Goal: Task Accomplishment & Management: Use online tool/utility

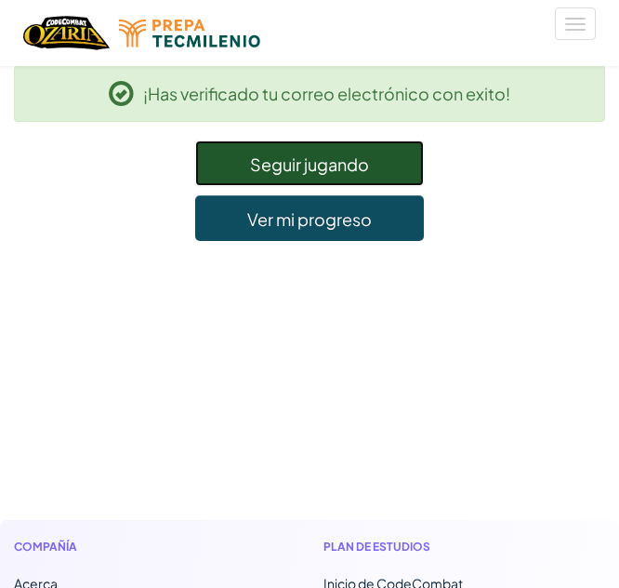
click at [342, 176] on link "Seguir jugando" at bounding box center [309, 163] width 229 height 46
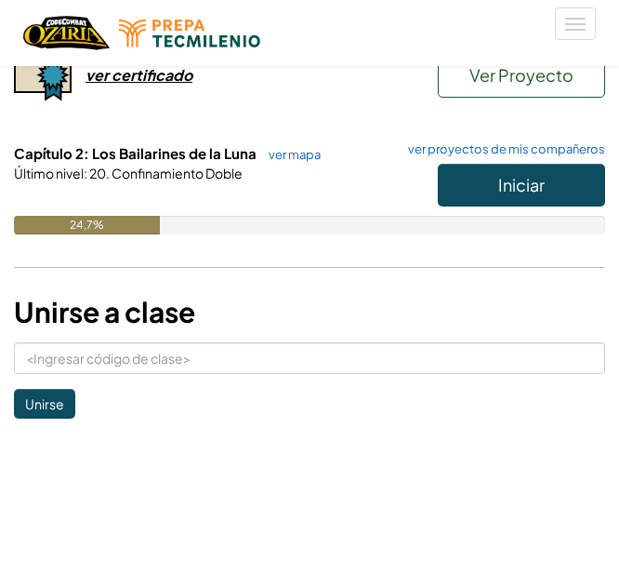
scroll to position [325, 0]
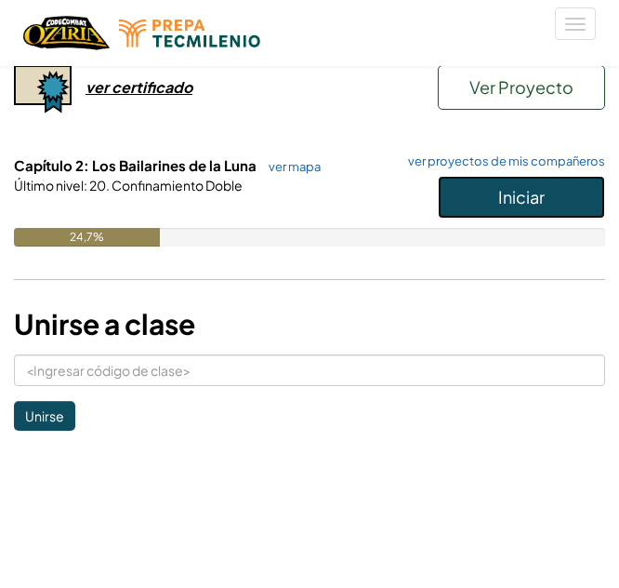
click at [497, 208] on button "Iniciar" at bounding box center [521, 197] width 167 height 43
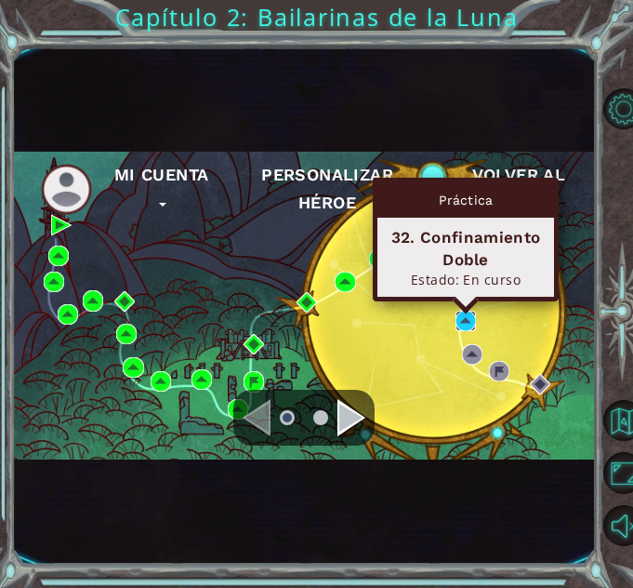
click at [461, 311] on img at bounding box center [466, 321] width 20 height 20
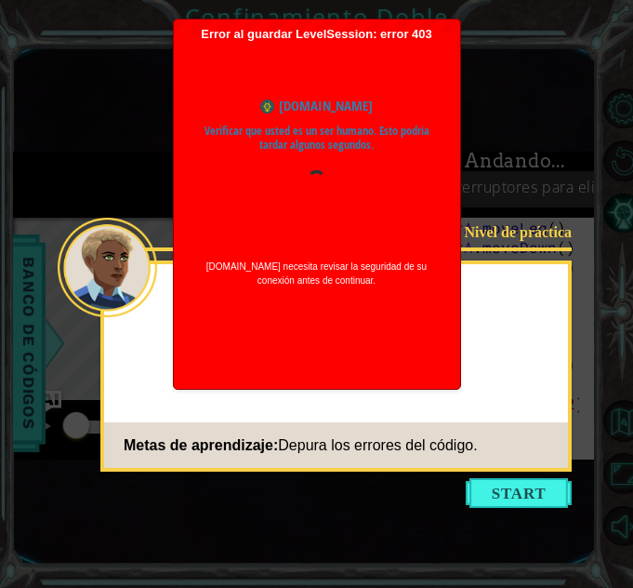
click at [474, 143] on icon at bounding box center [316, 294] width 633 height 588
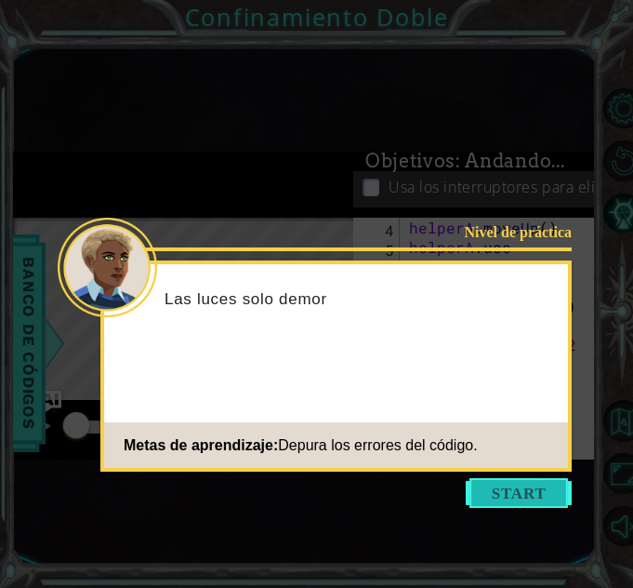
scroll to position [59, 0]
click at [502, 492] on button "Comenzar" at bounding box center [519, 493] width 106 height 30
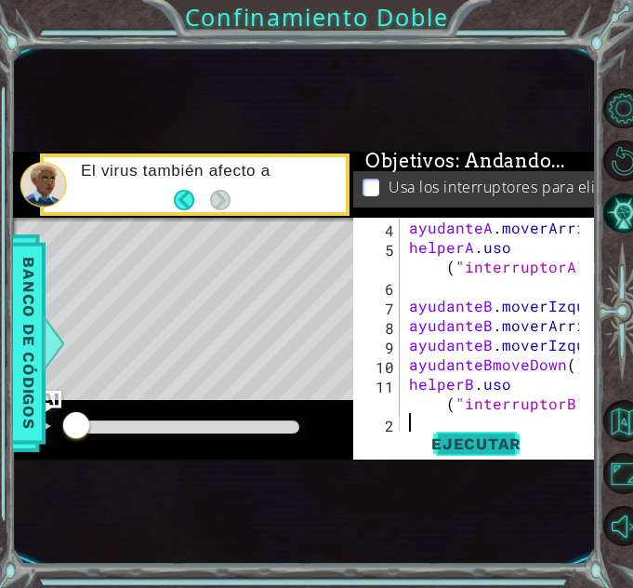
click at [467, 443] on font "Ejecutar" at bounding box center [476, 443] width 90 height 19
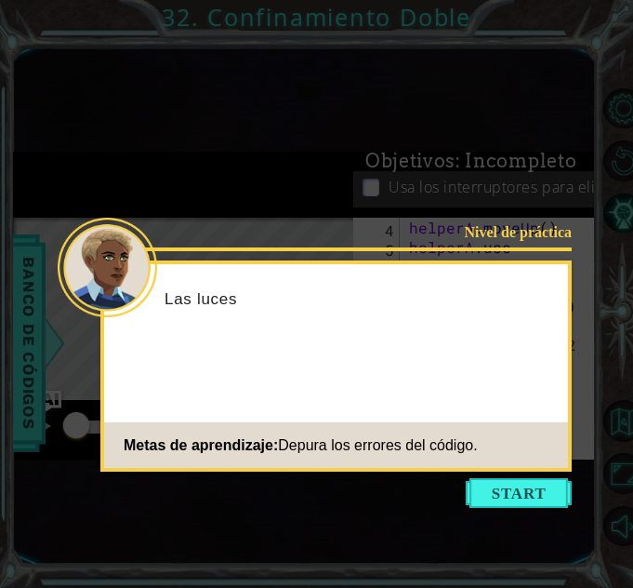
scroll to position [59, 0]
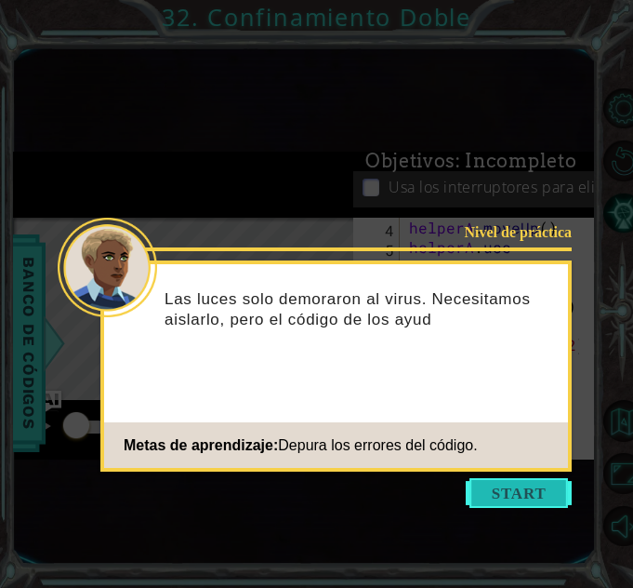
click at [476, 483] on button "Start" at bounding box center [519, 493] width 106 height 30
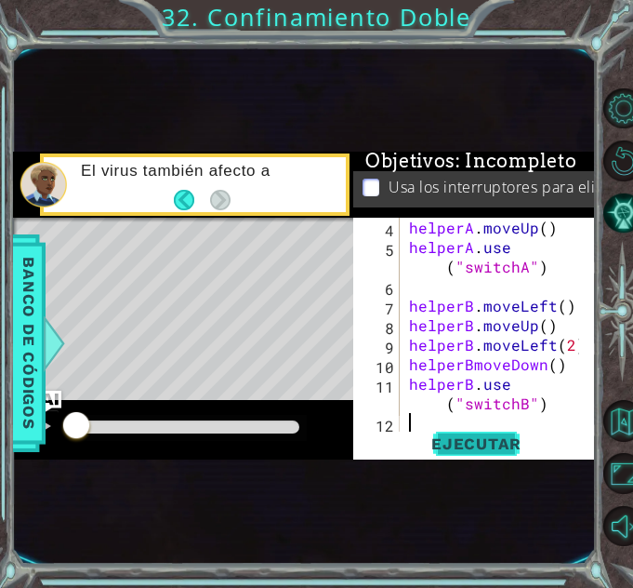
click at [479, 446] on span "Ejecutar" at bounding box center [476, 443] width 127 height 19
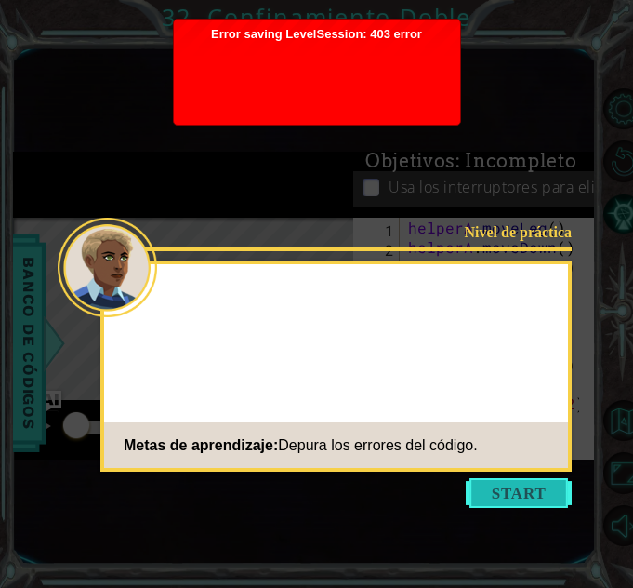
click at [524, 502] on button "Start" at bounding box center [519, 493] width 106 height 30
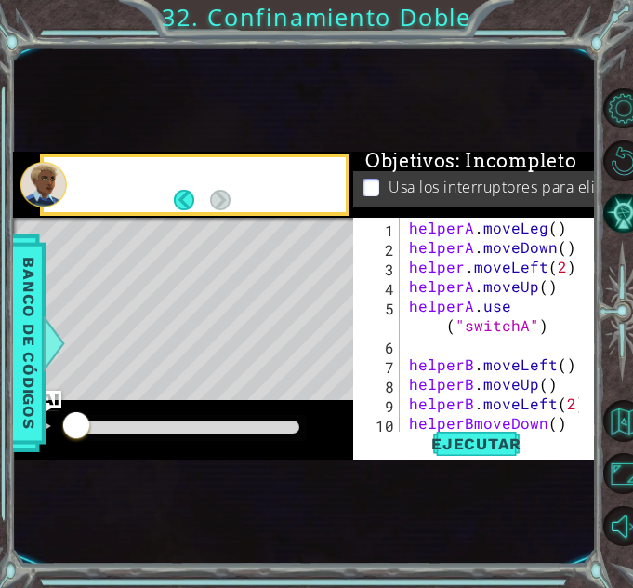
click at [316, 207] on div at bounding box center [207, 185] width 278 height 46
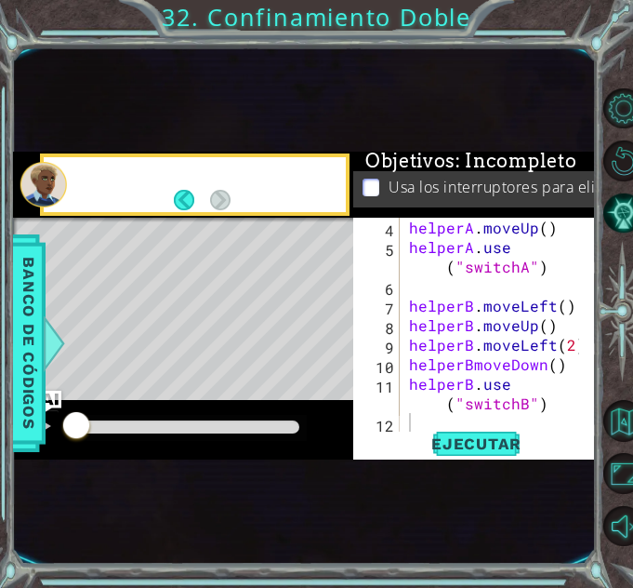
scroll to position [59, 0]
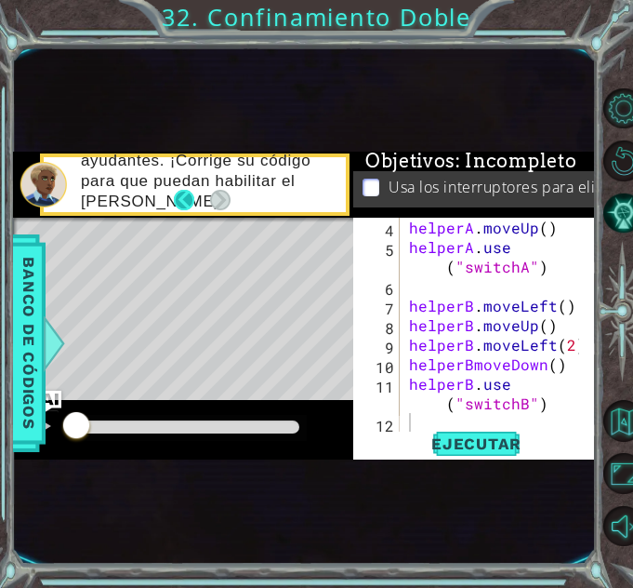
click at [202, 202] on footer at bounding box center [202, 200] width 57 height 28
click at [496, 450] on span "Ejecutar" at bounding box center [476, 443] width 127 height 19
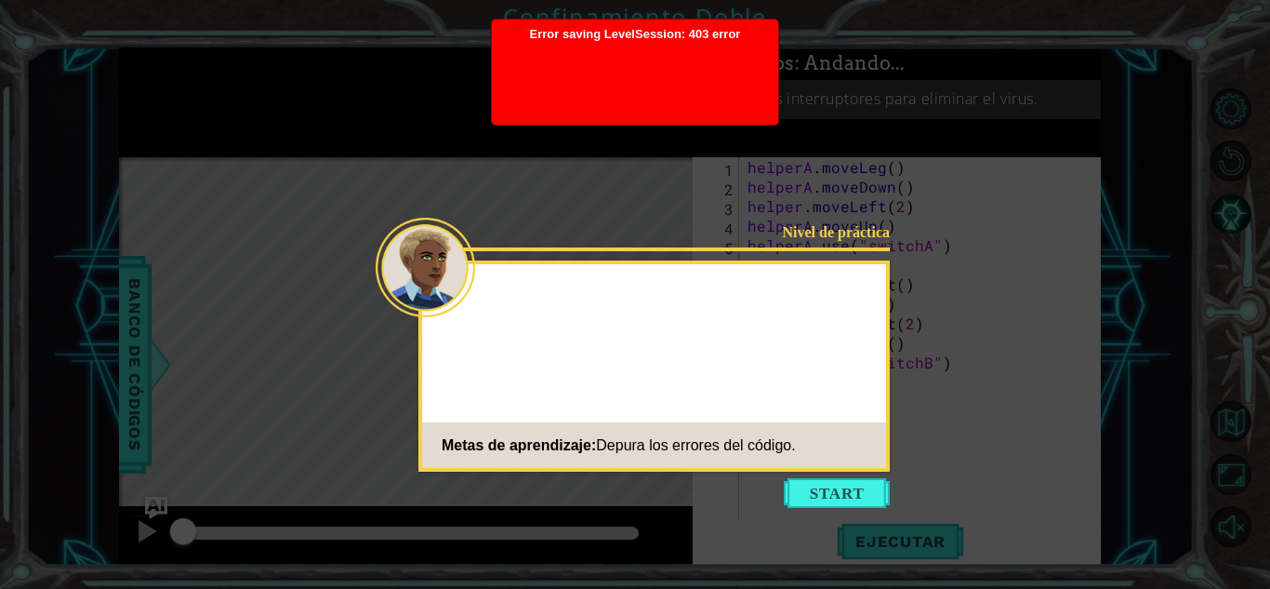
click at [632, 404] on icon at bounding box center [635, 294] width 1270 height 589
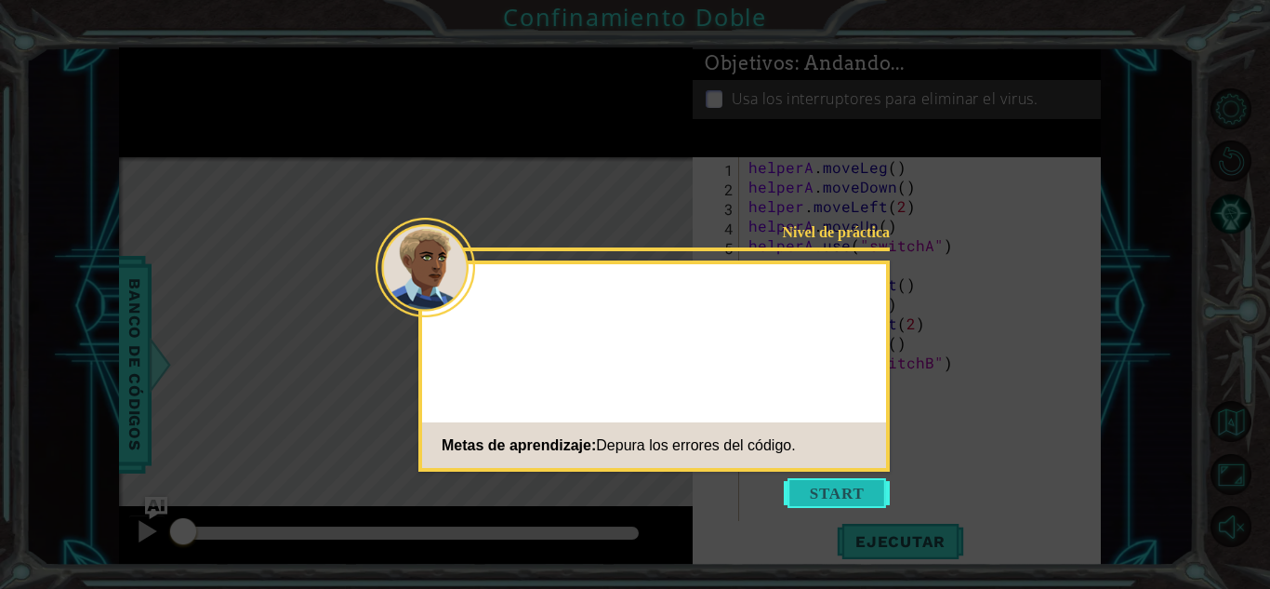
click at [632, 490] on button "Comenzar" at bounding box center [837, 493] width 106 height 30
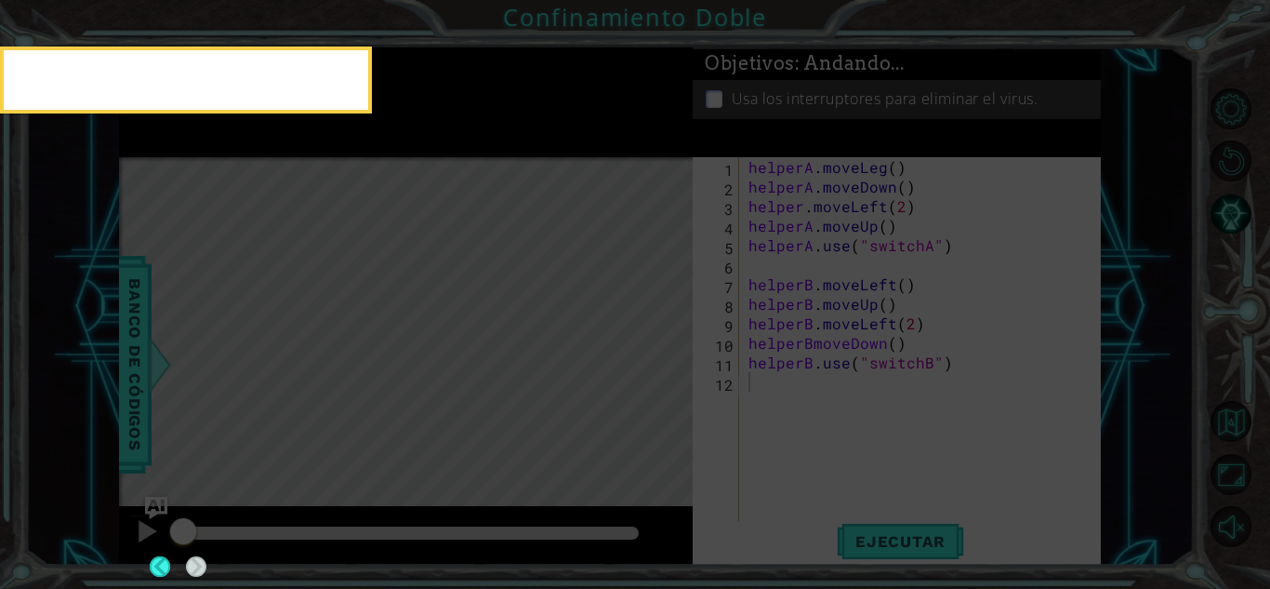
click at [632, 548] on icon at bounding box center [635, 294] width 1270 height 589
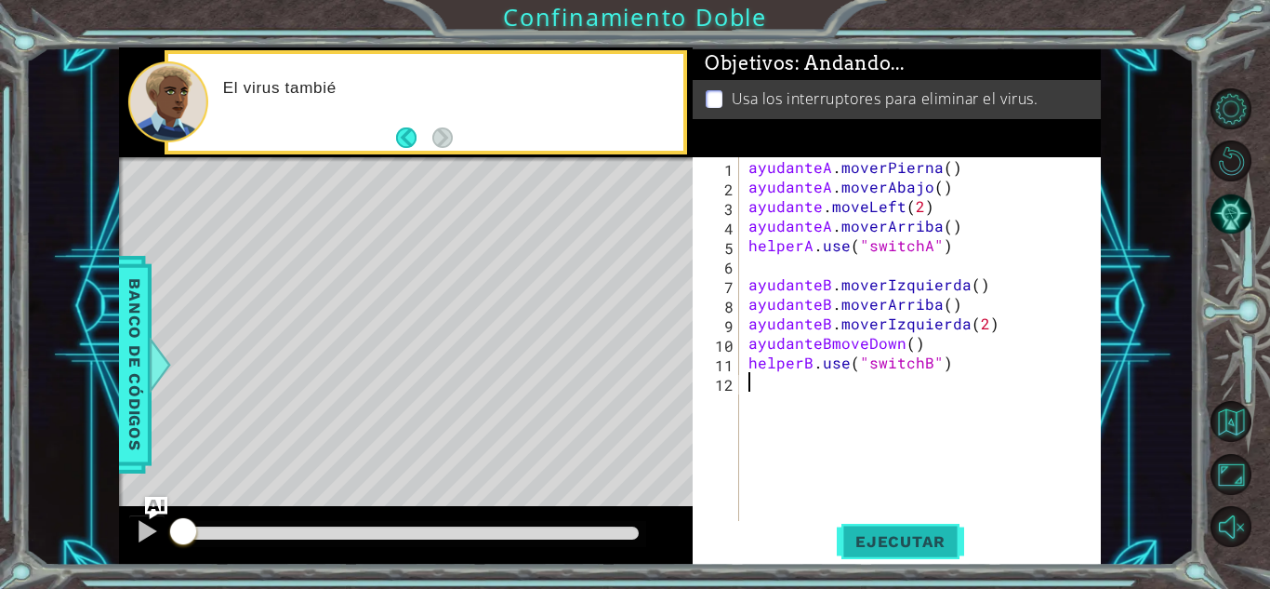
click at [632, 528] on button "Ejecutar" at bounding box center [900, 541] width 127 height 41
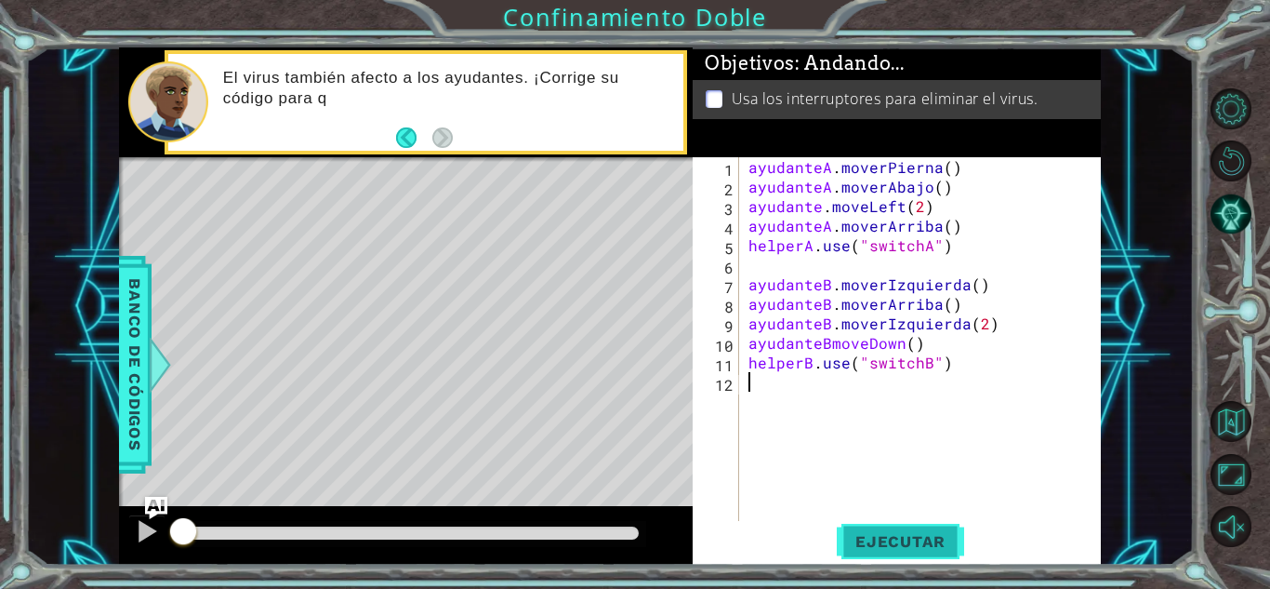
click at [632, 528] on button "Ejecutar" at bounding box center [900, 541] width 127 height 41
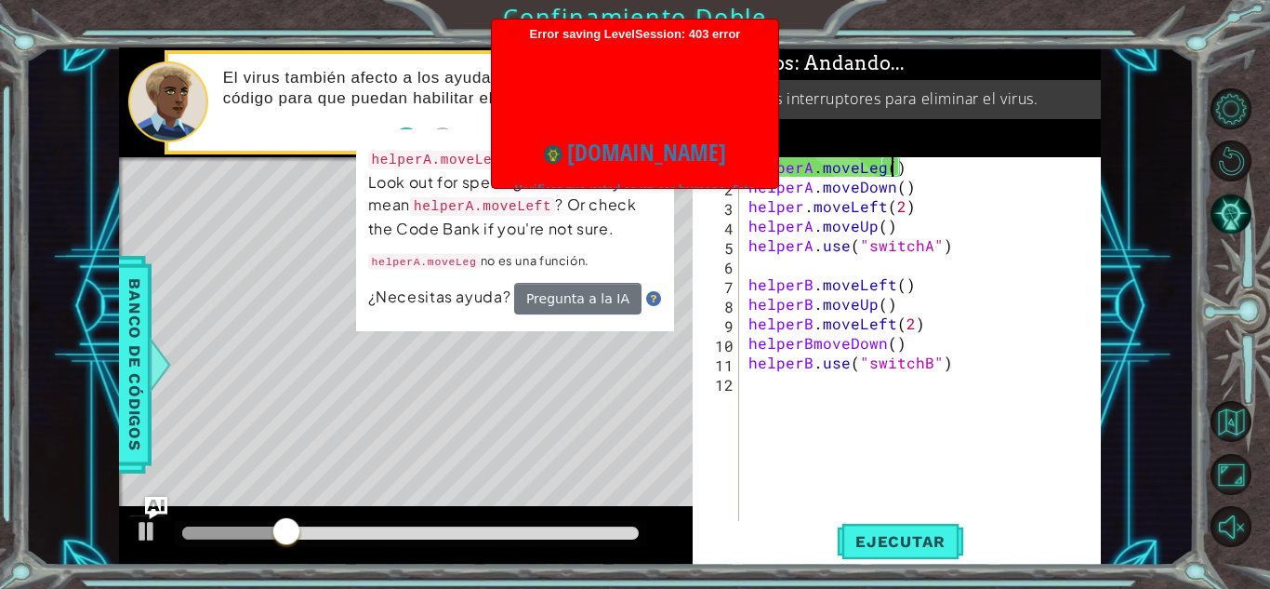
click at [632, 173] on div "helperA . moveLeg ( ) helperA . moveDown ( ) helper . moveLeft ( 2 ) helperA . …" at bounding box center [925, 372] width 361 height 430
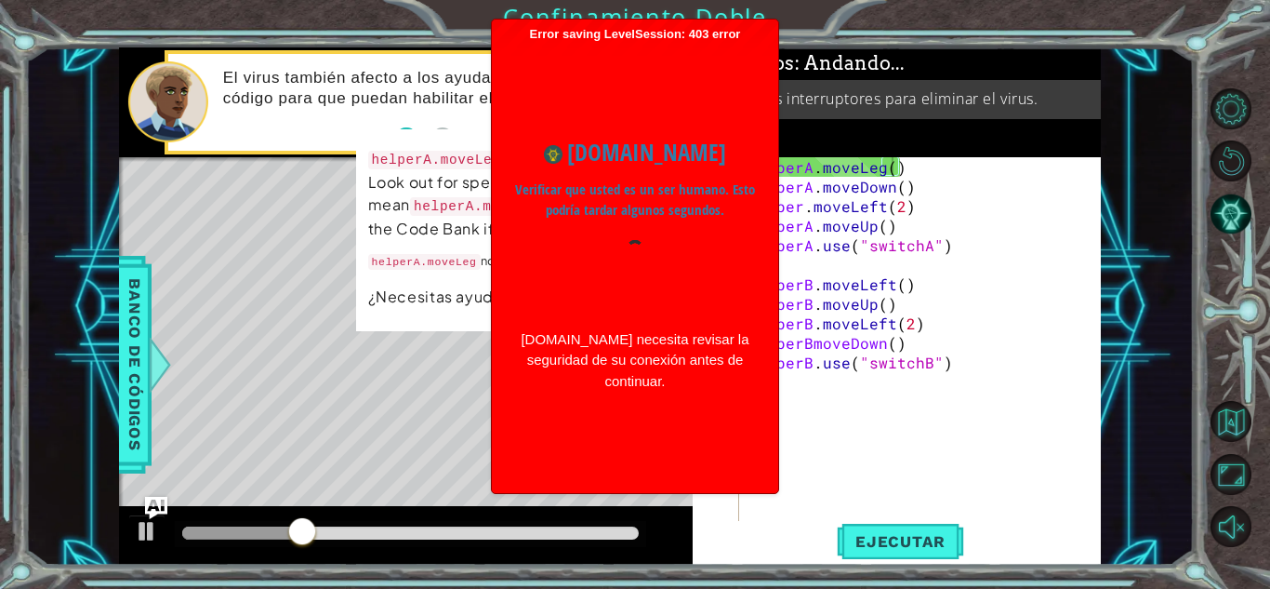
click at [632, 153] on h1 "www.ozaria.com" at bounding box center [635, 152] width 240 height 35
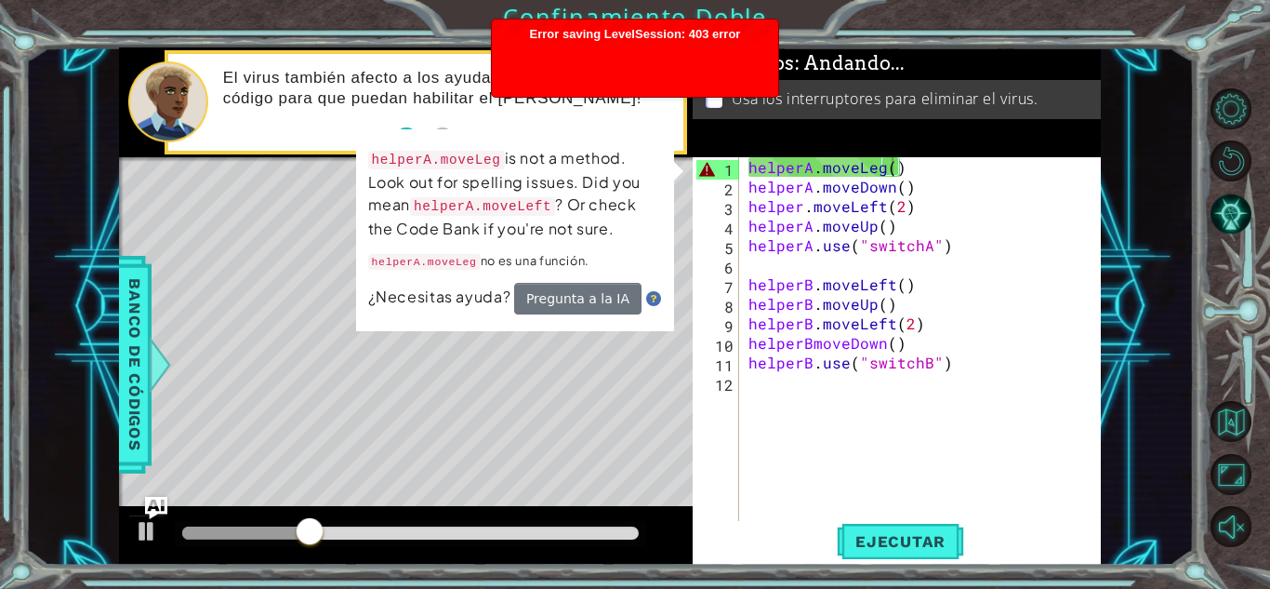
click at [632, 153] on p "helperA.moveLeg is not a method. Look out for spelling issues. Did you mean hel…" at bounding box center [515, 193] width 294 height 93
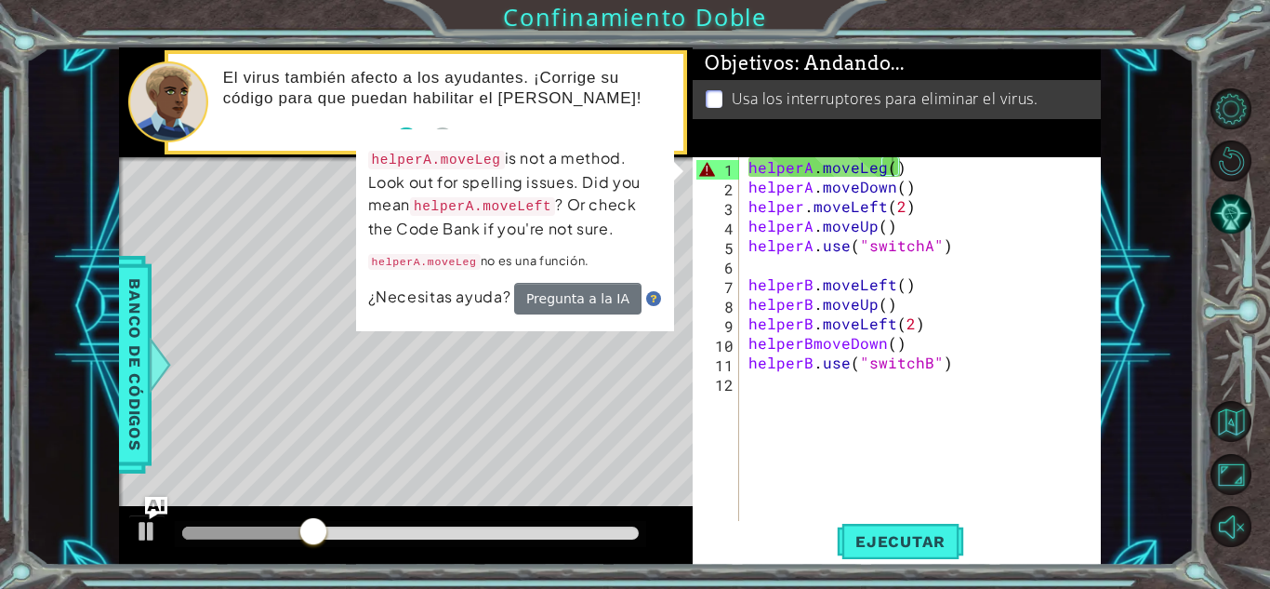
click at [632, 153] on p "helperA.moveLeg is not a method. Look out for spelling issues. Did you mean hel…" at bounding box center [515, 193] width 294 height 93
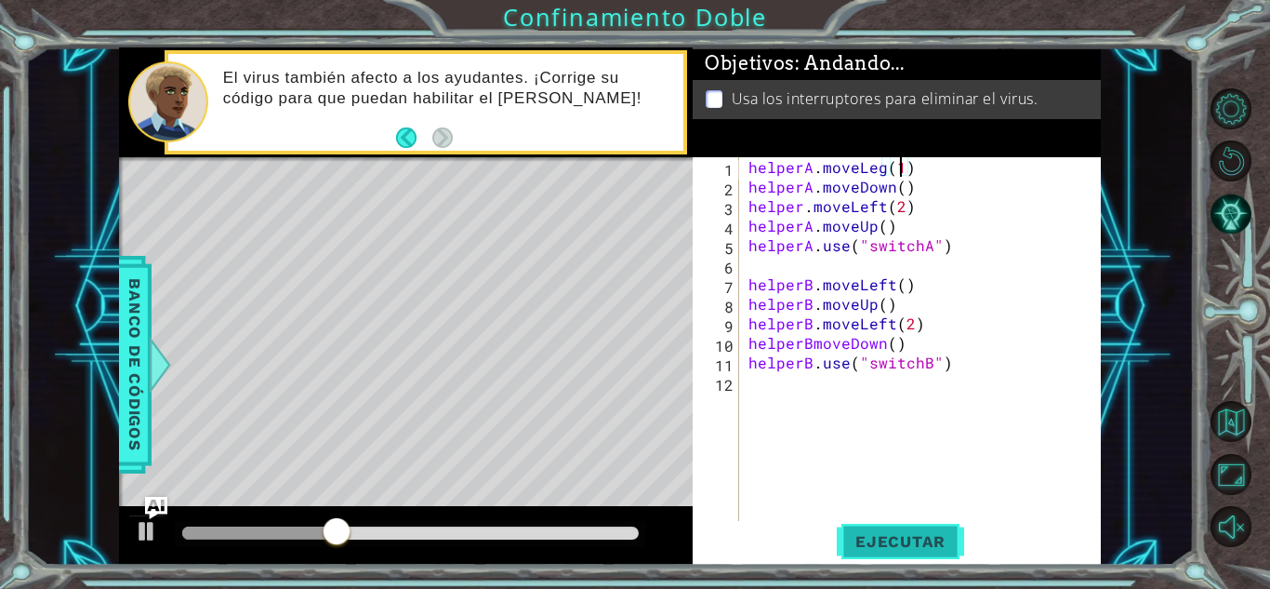
type textarea "helperA.moveLeg(1)"
click at [632, 529] on button "Ejecutar" at bounding box center [900, 541] width 127 height 41
